Goal: Navigation & Orientation: Find specific page/section

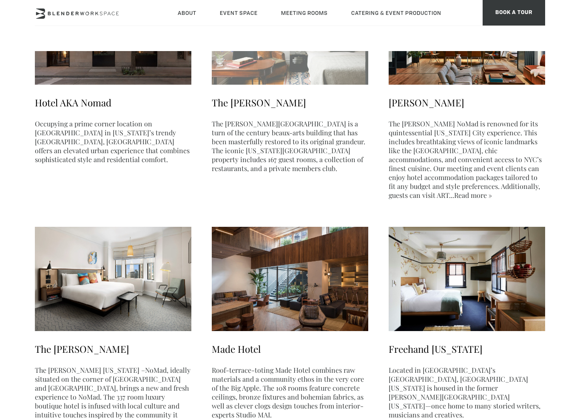
scroll to position [128, 0]
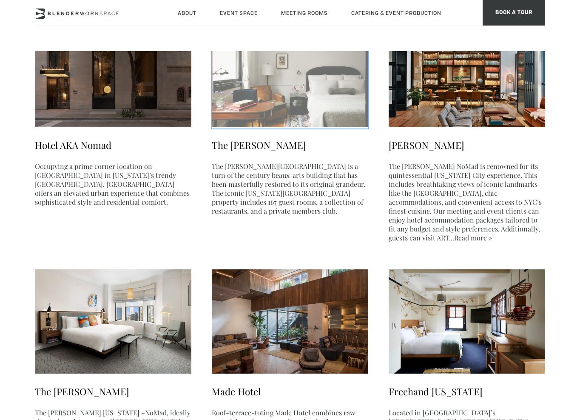
click at [262, 114] on img at bounding box center [290, 75] width 157 height 104
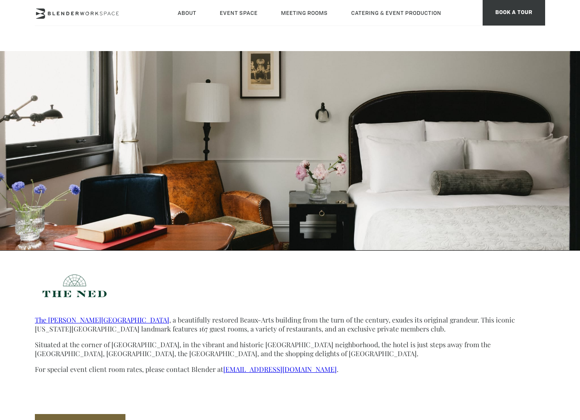
scroll to position [43, 0]
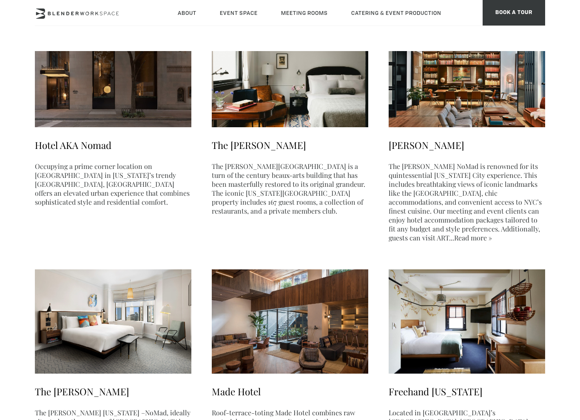
scroll to position [170, 0]
